Goal: Ask a question

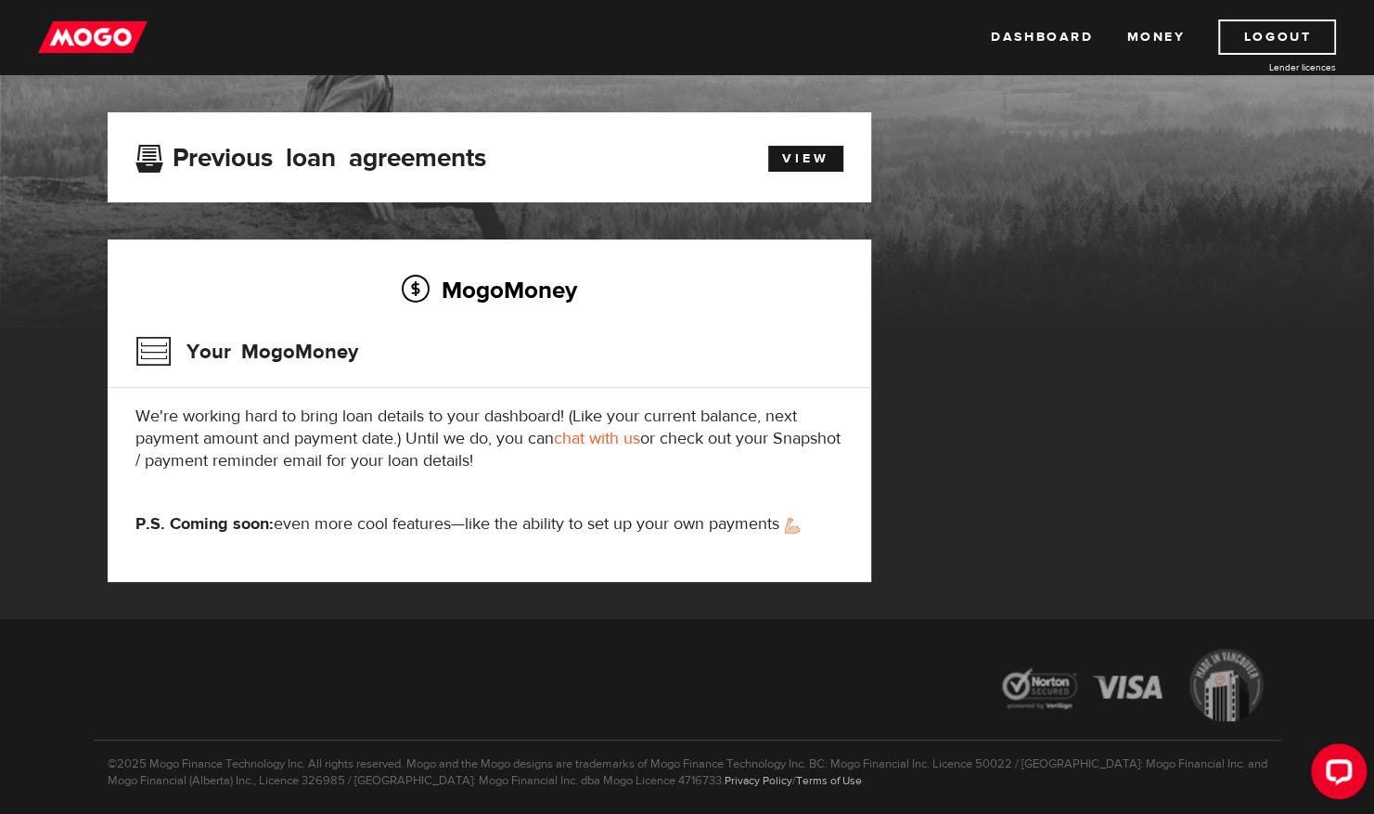
scroll to position [92, 0]
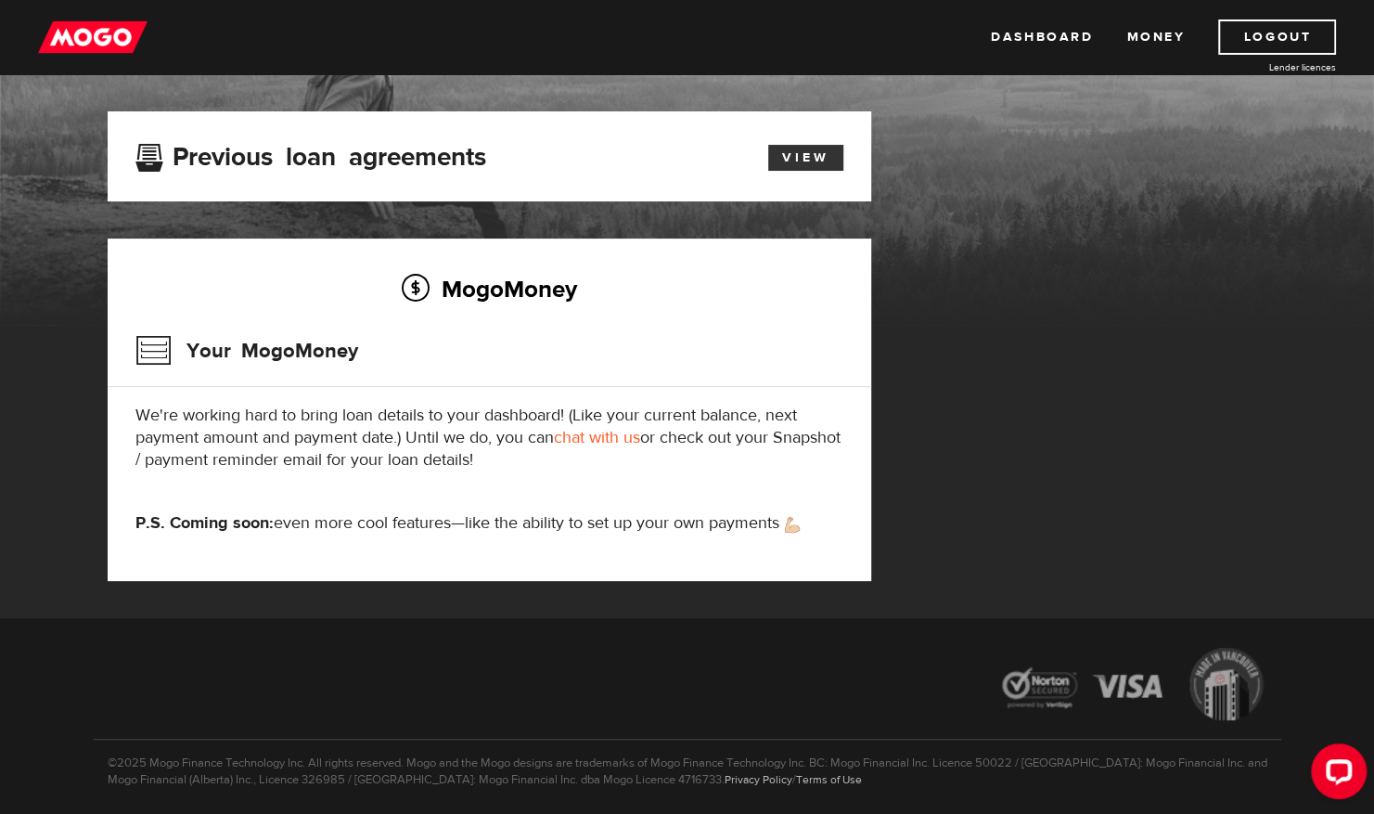
click at [808, 155] on link "View" at bounding box center [805, 158] width 75 height 26
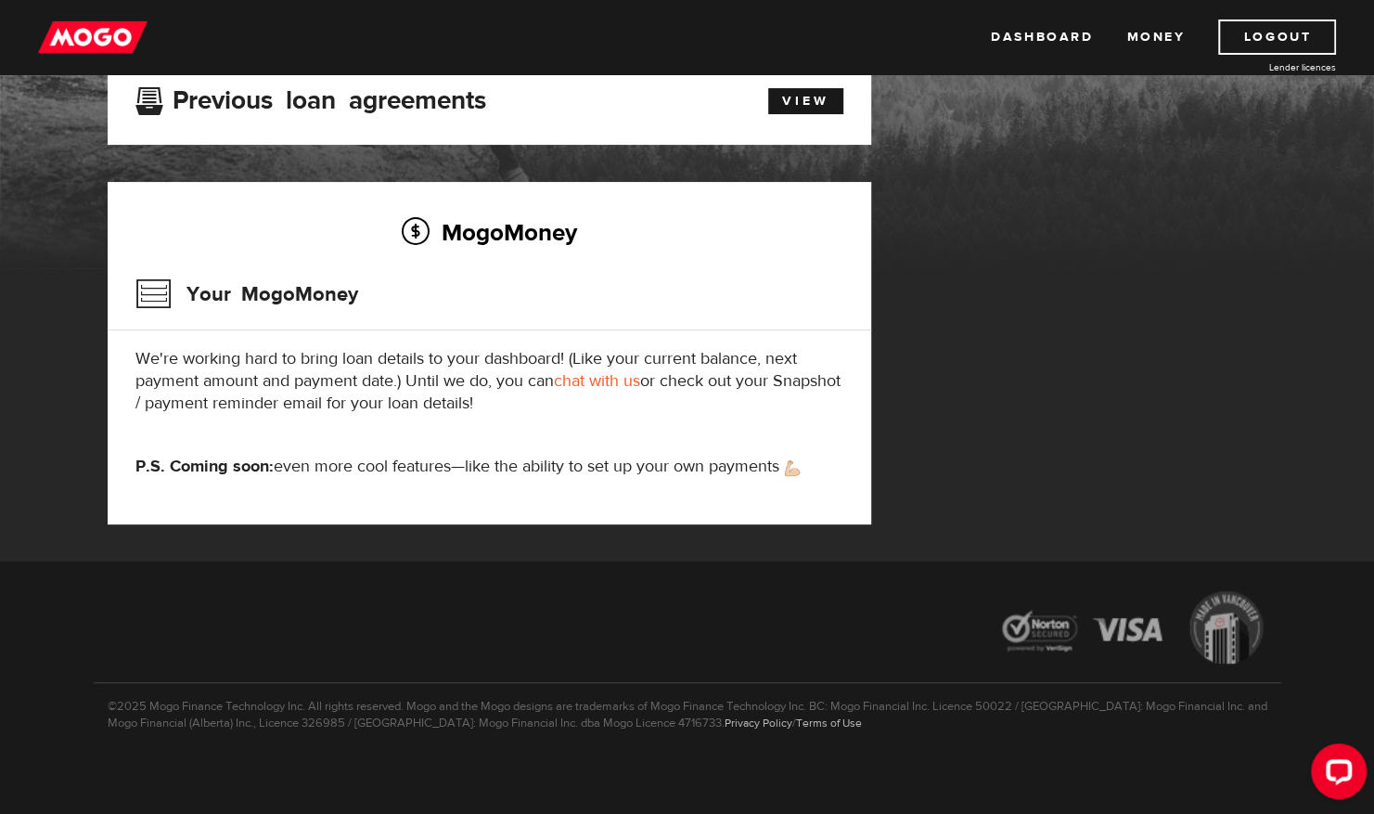
scroll to position [156, 0]
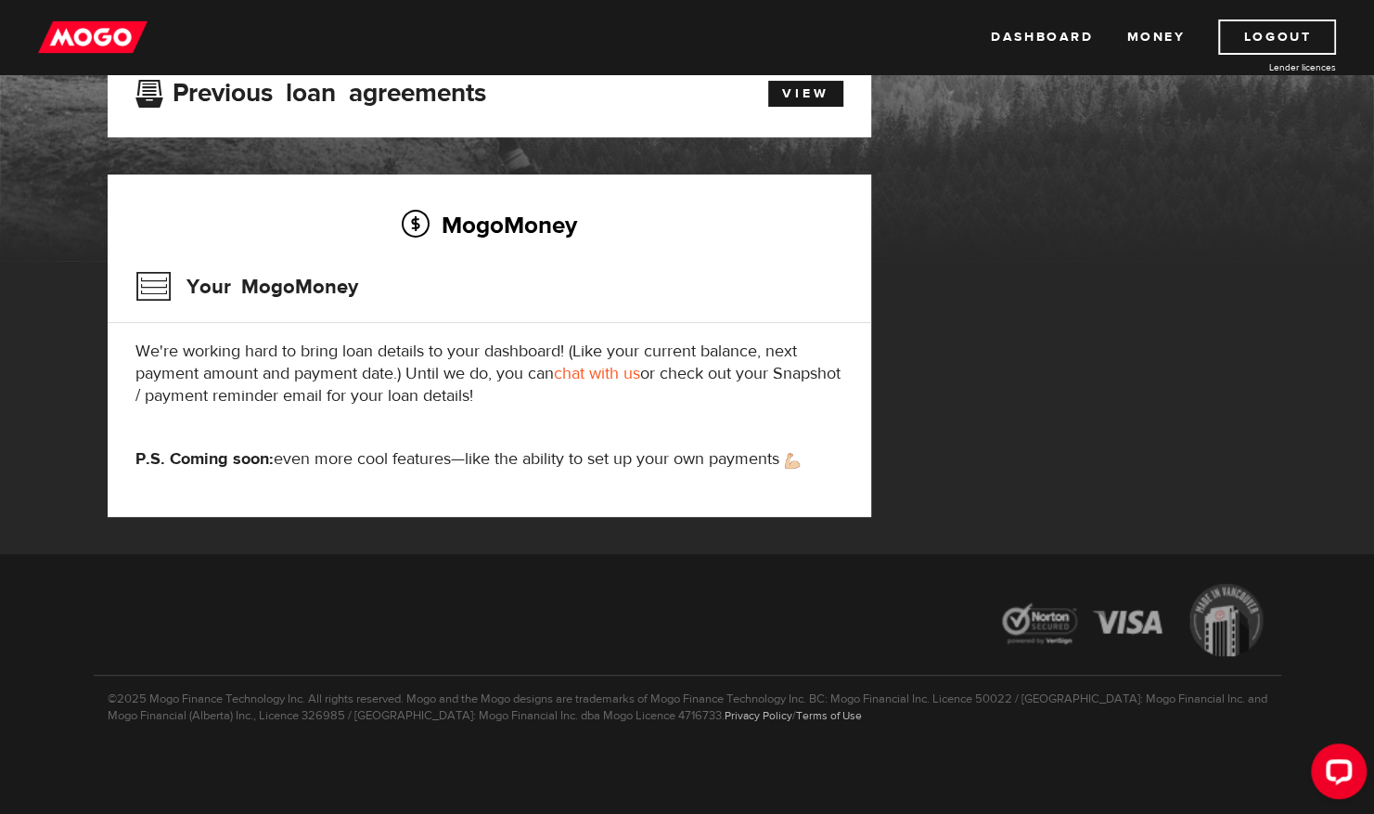
click at [591, 368] on link "chat with us" at bounding box center [597, 373] width 86 height 21
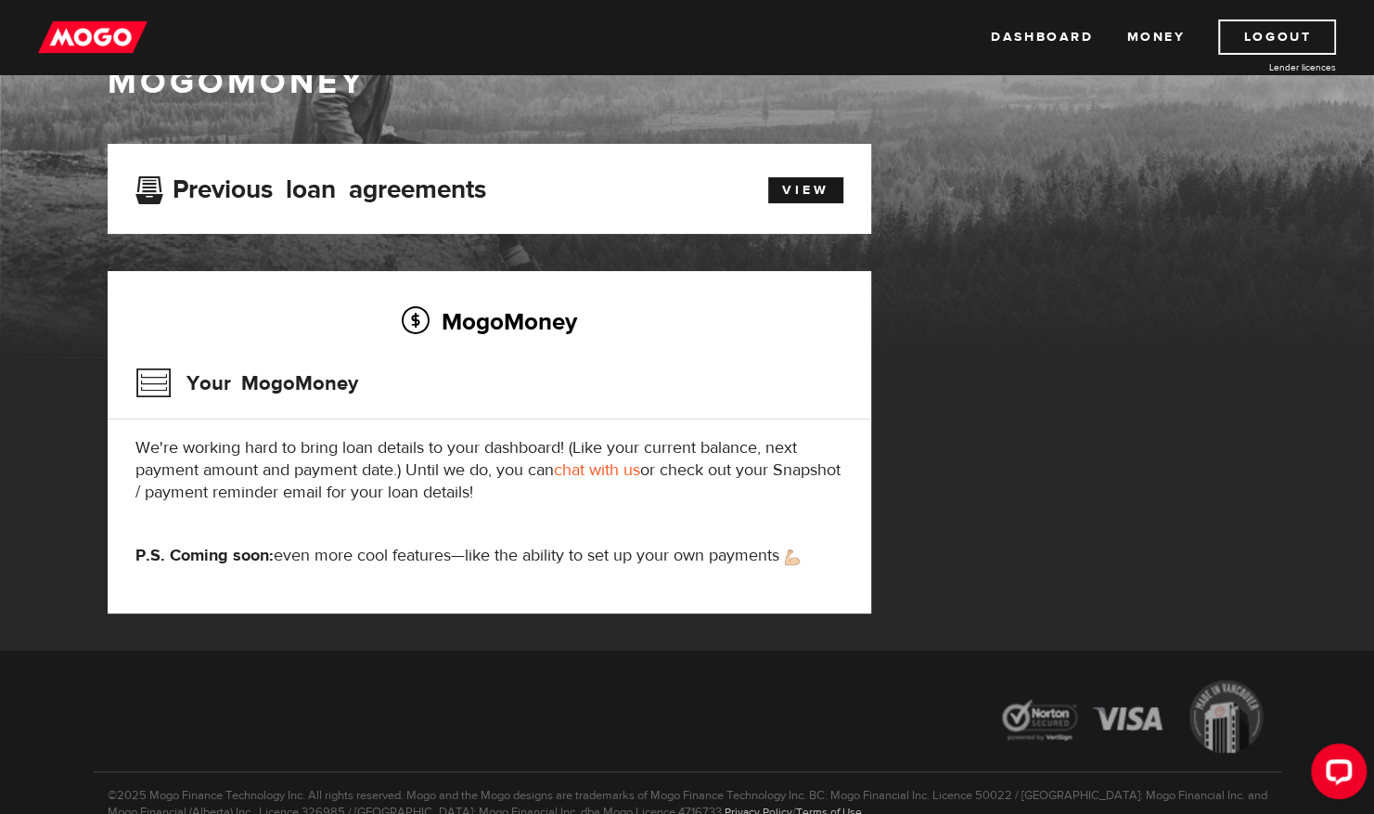
scroll to position [0, 0]
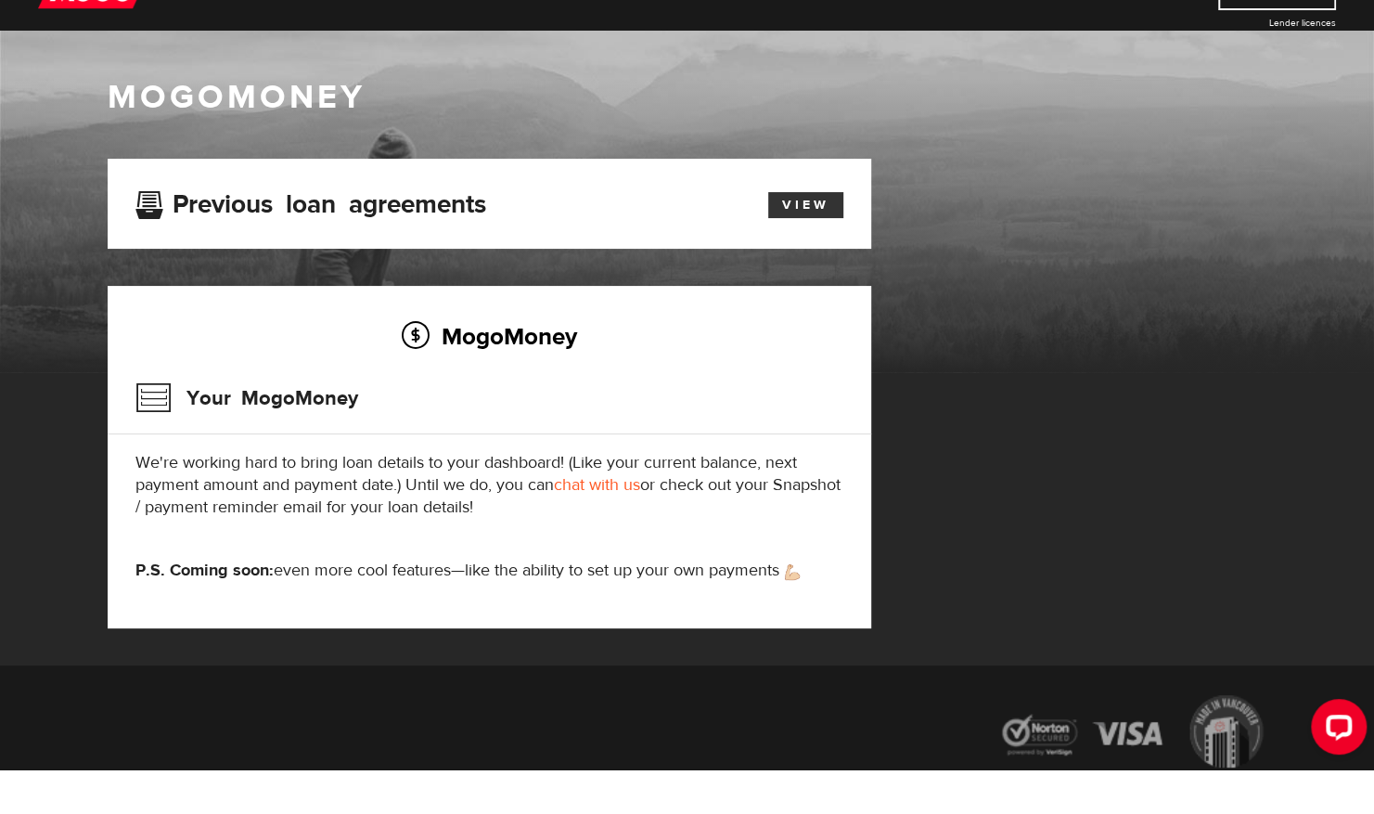
click at [810, 245] on link "View" at bounding box center [805, 250] width 75 height 26
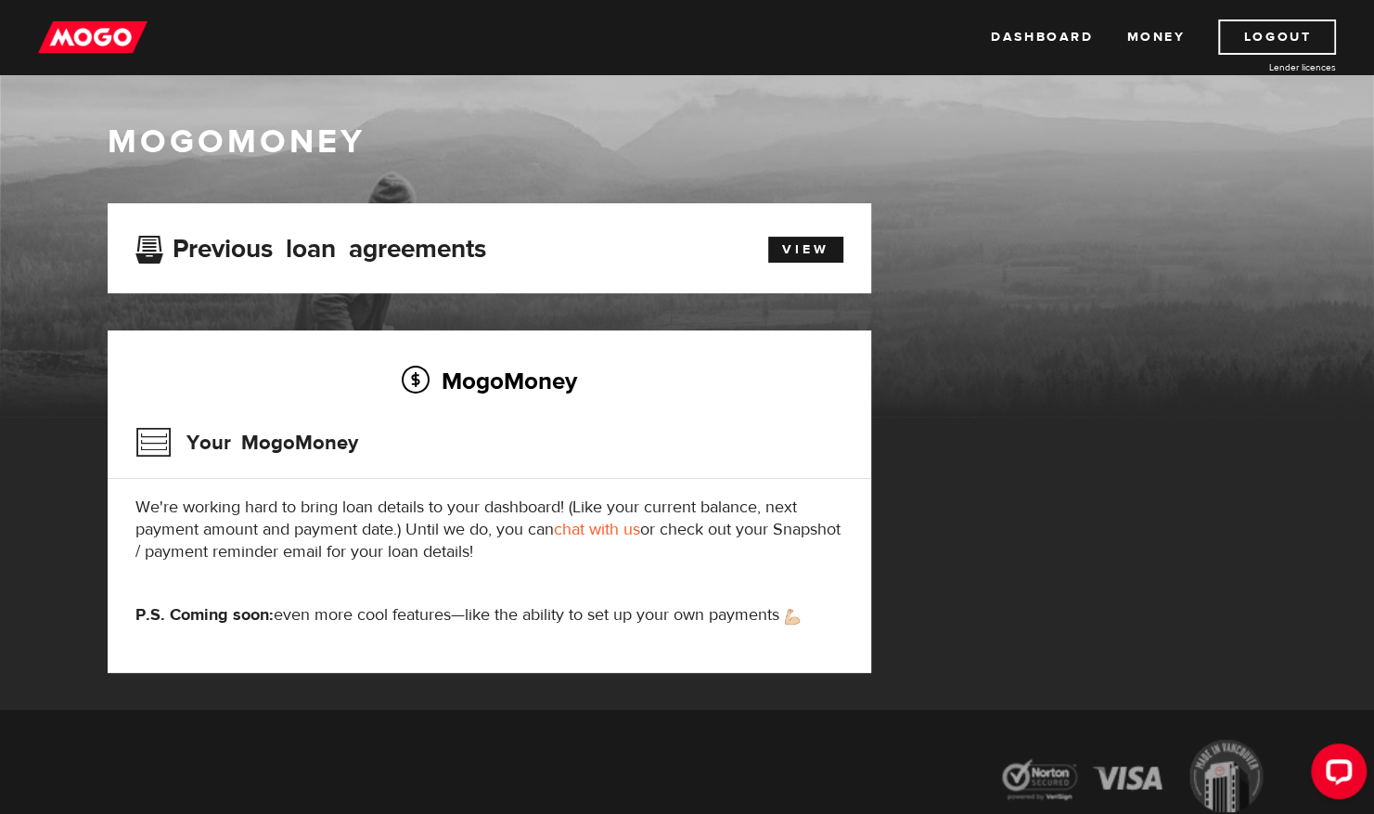
click at [64, 35] on img at bounding box center [93, 36] width 110 height 35
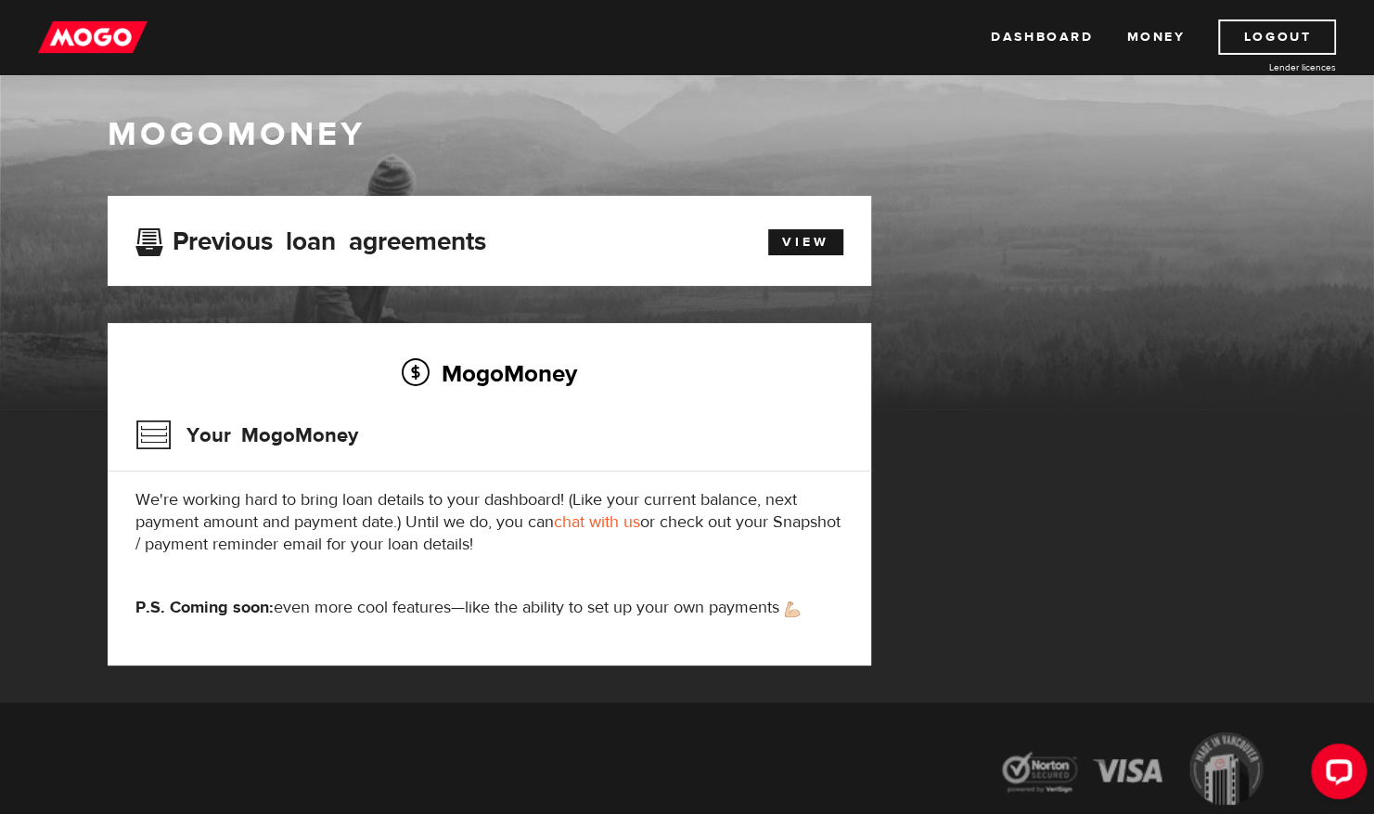
scroll to position [12, 0]
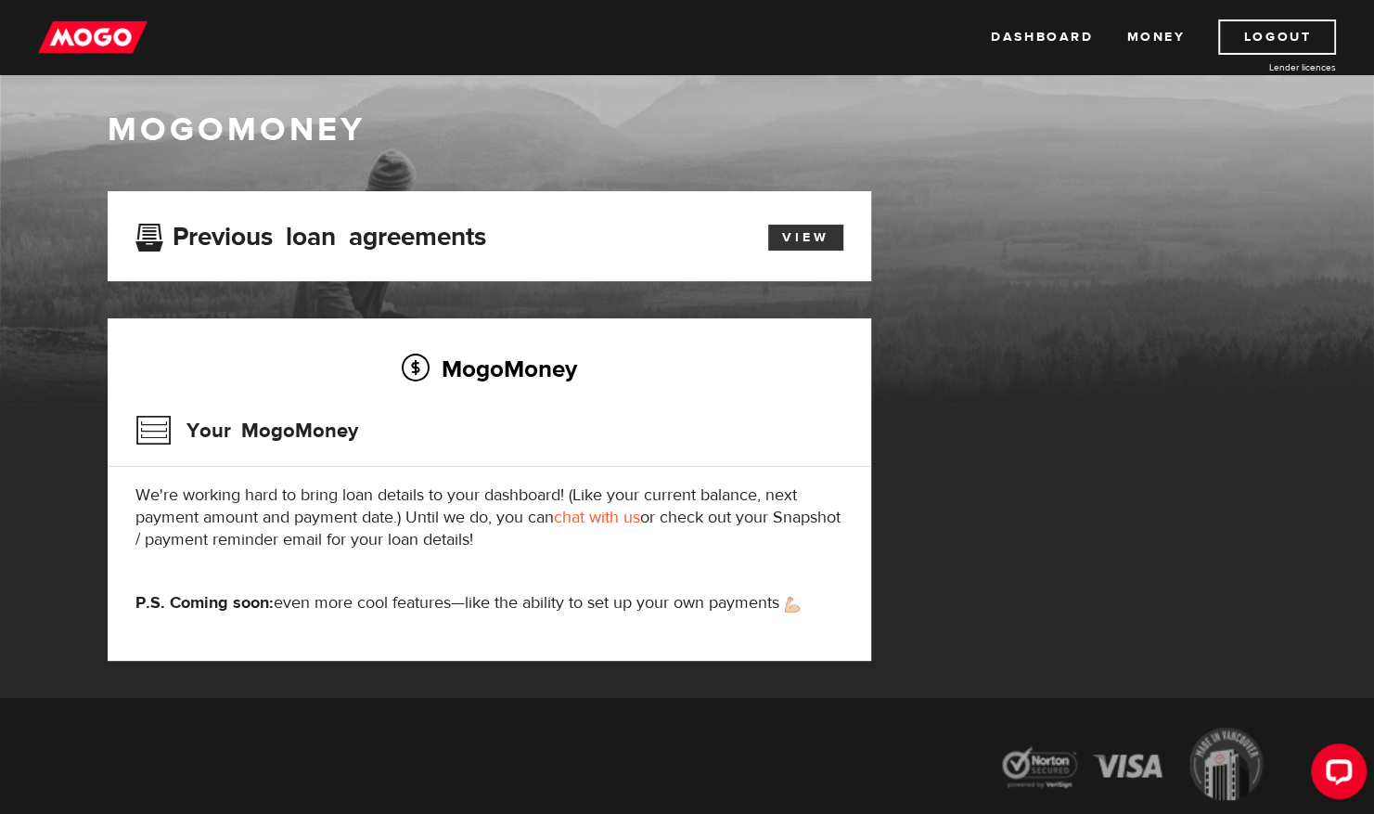
click at [807, 234] on link "View" at bounding box center [805, 238] width 75 height 26
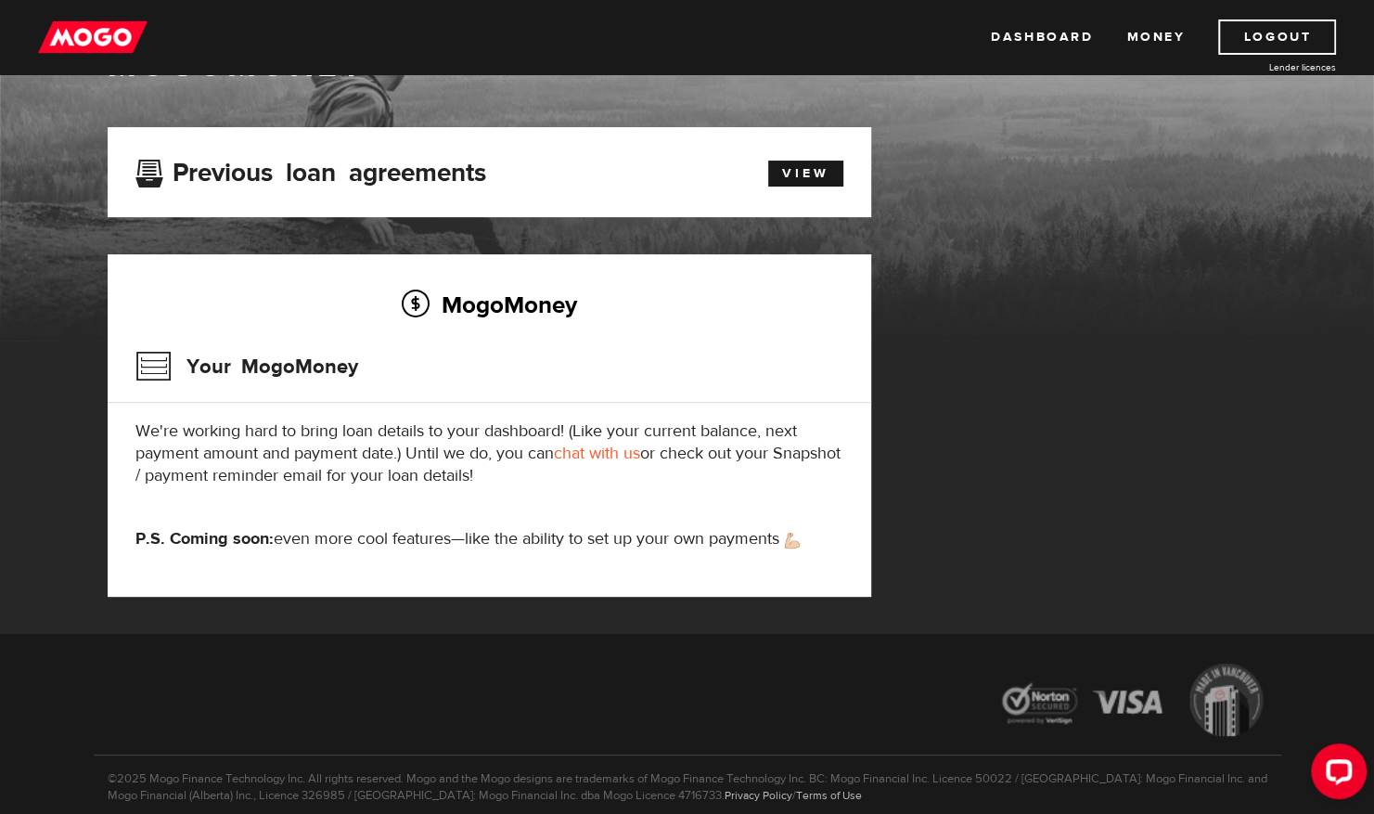
scroll to position [80, 0]
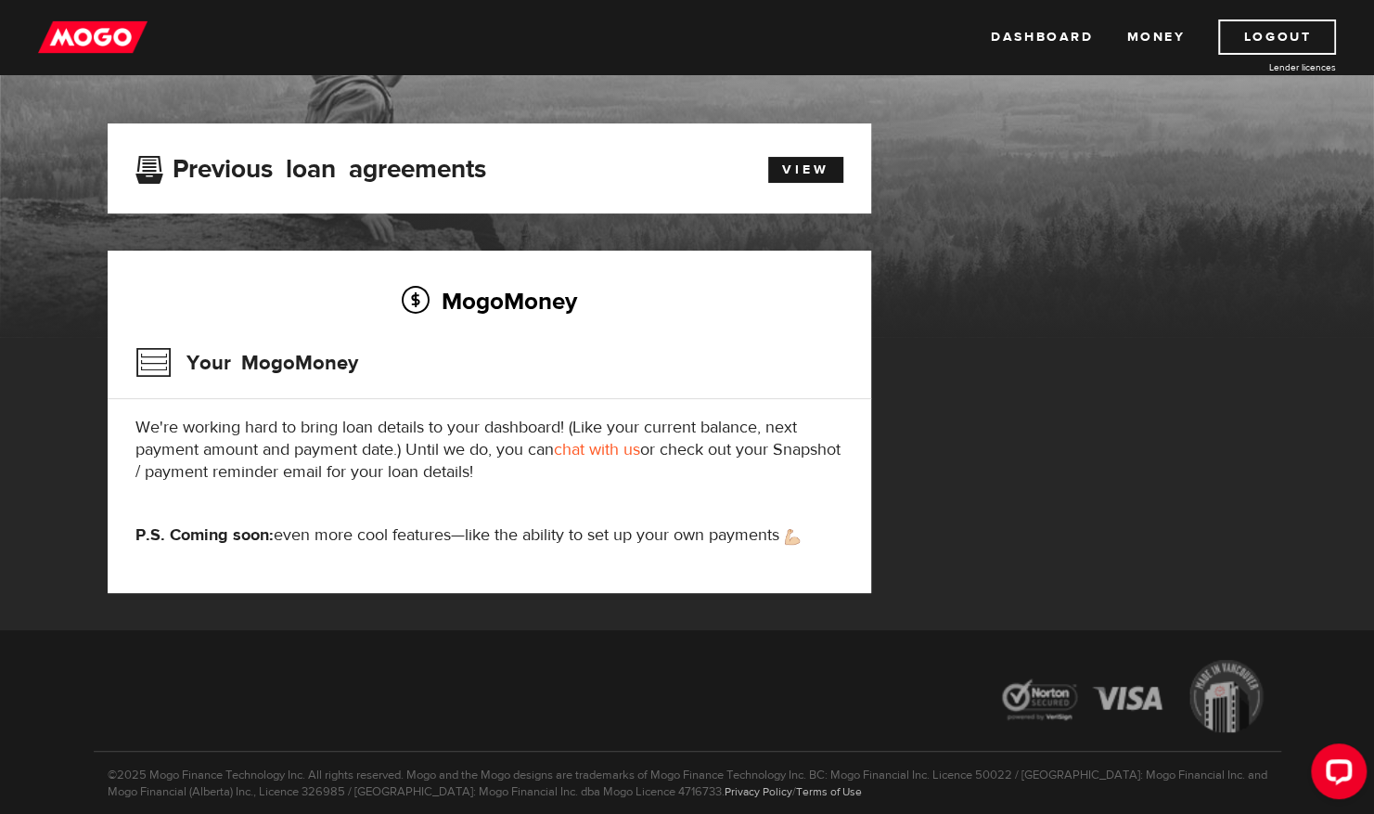
click at [615, 444] on link "chat with us" at bounding box center [597, 449] width 86 height 21
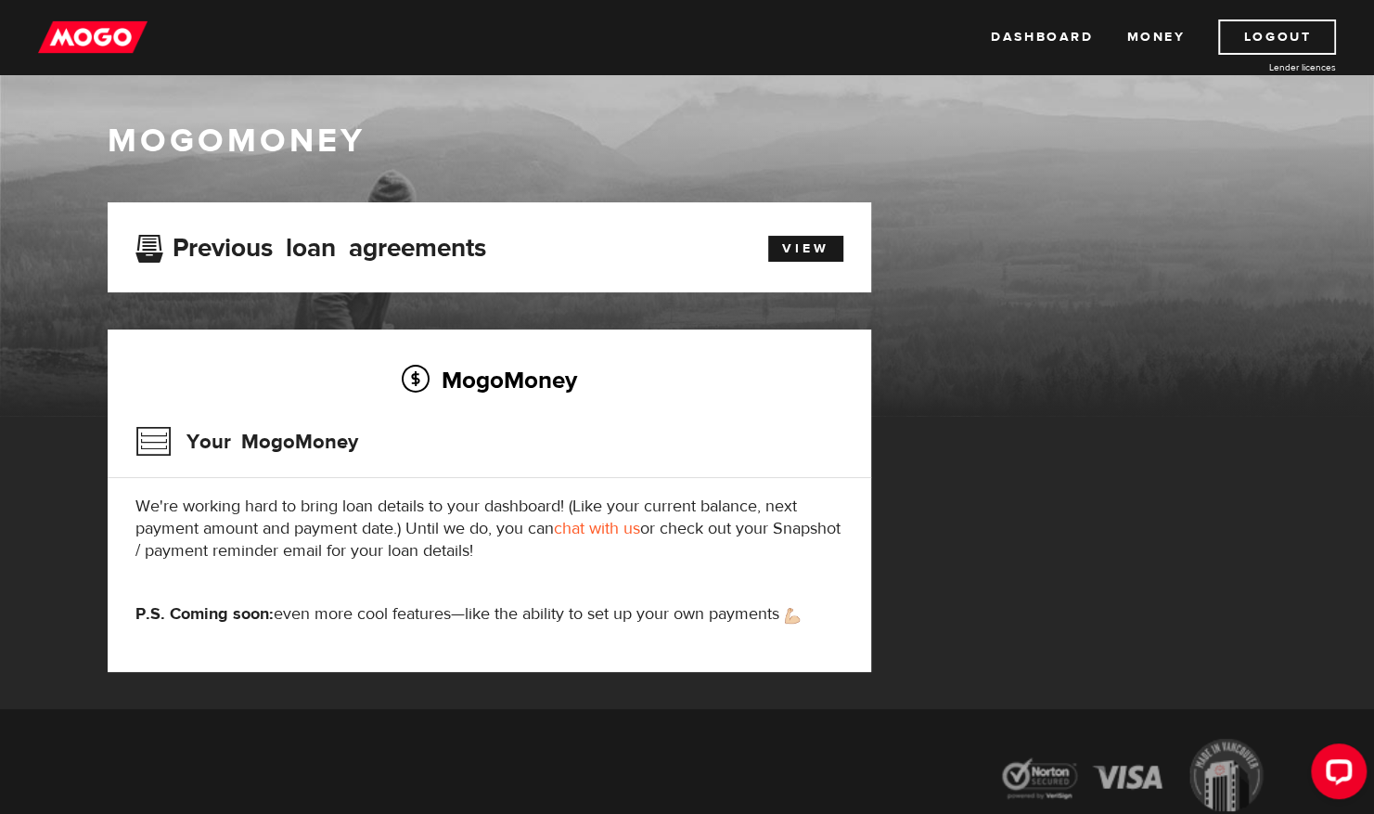
scroll to position [0, 0]
click at [1044, 43] on link "Dashboard" at bounding box center [1042, 36] width 102 height 35
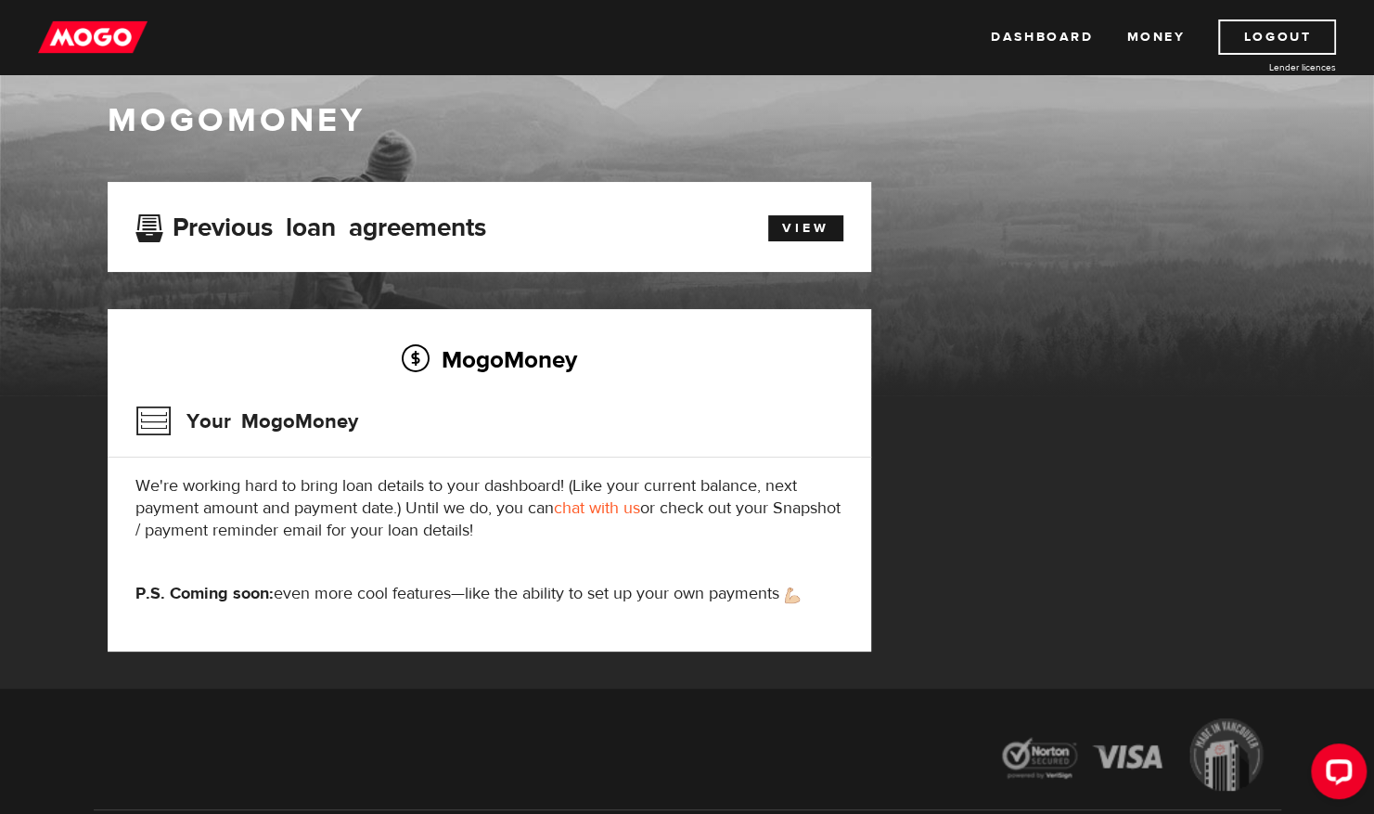
scroll to position [24, 0]
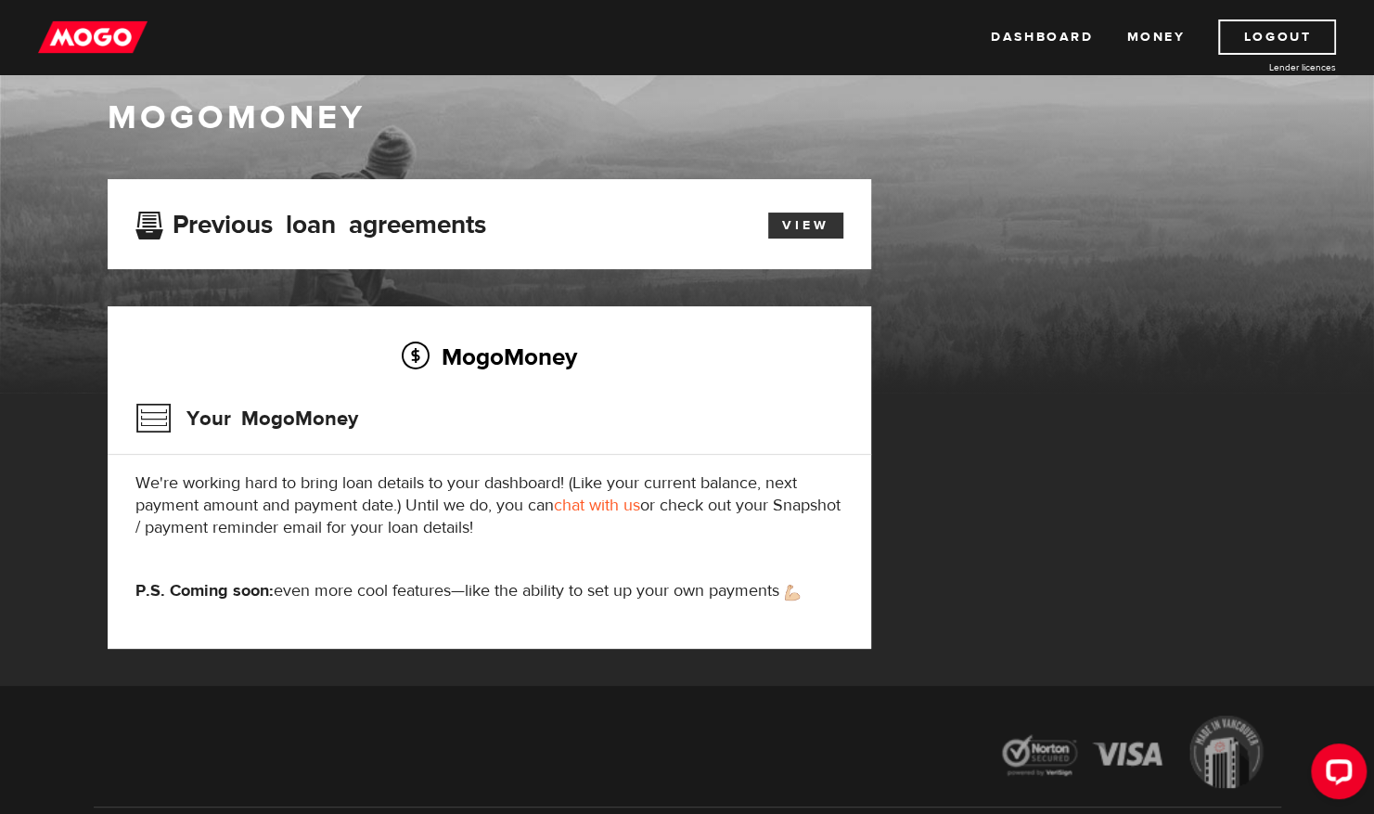
click at [810, 228] on link "View" at bounding box center [805, 226] width 75 height 26
